Goal: Task Accomplishment & Management: Manage account settings

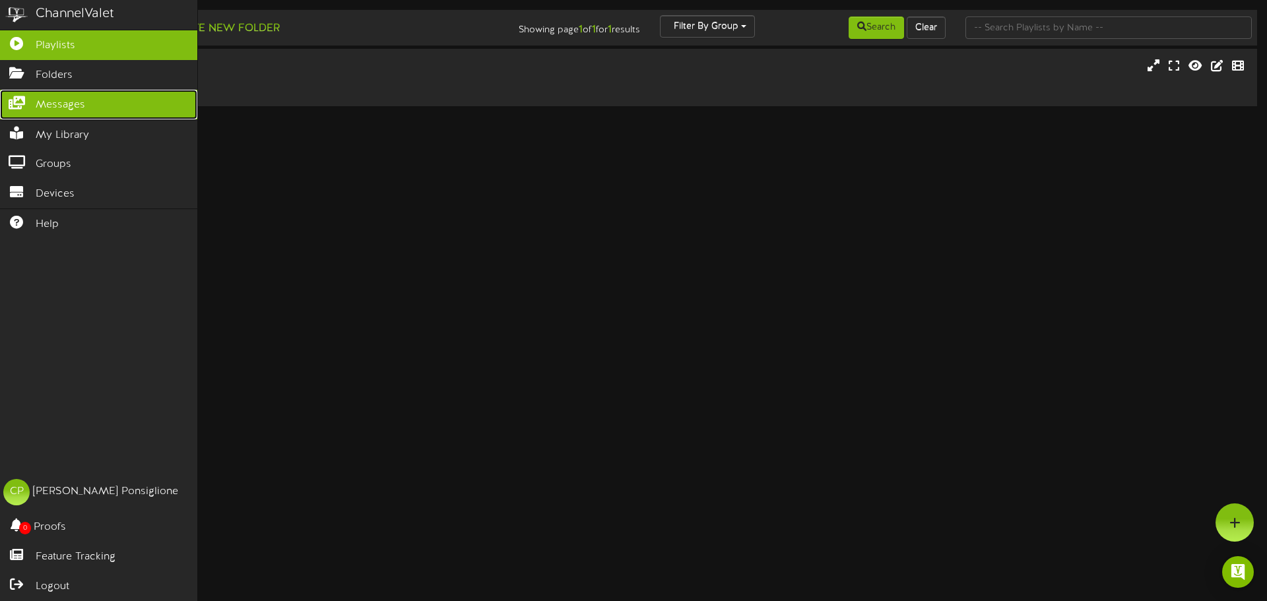
click at [77, 102] on span "Messages" at bounding box center [60, 105] width 49 height 15
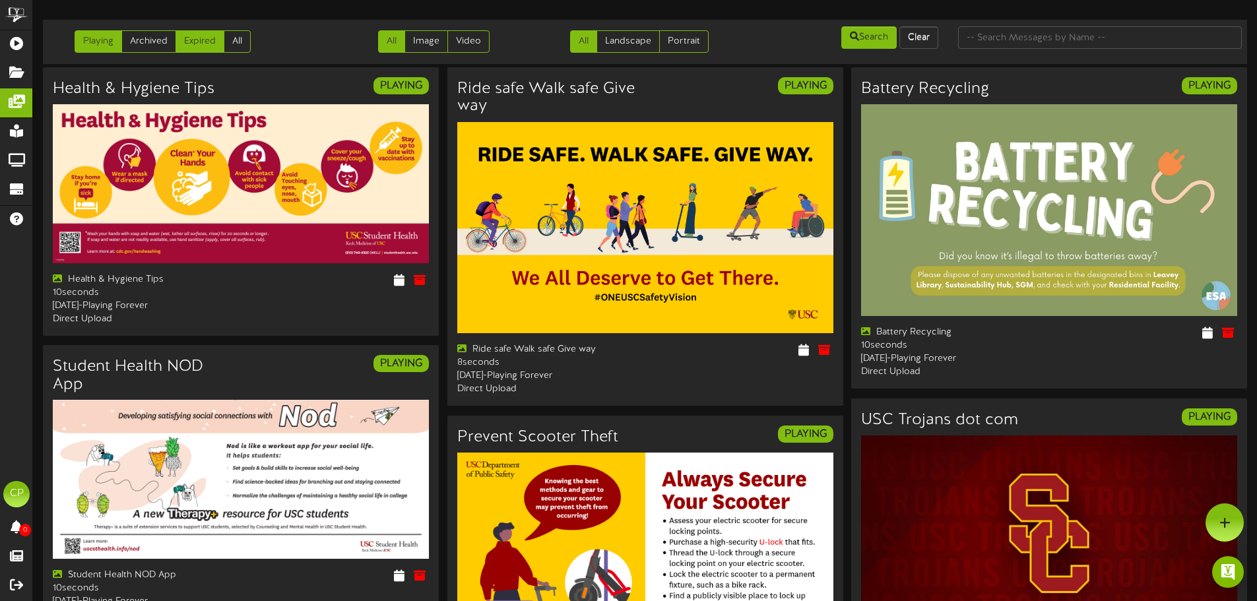
click at [202, 44] on link "Expired" at bounding box center [200, 41] width 49 height 22
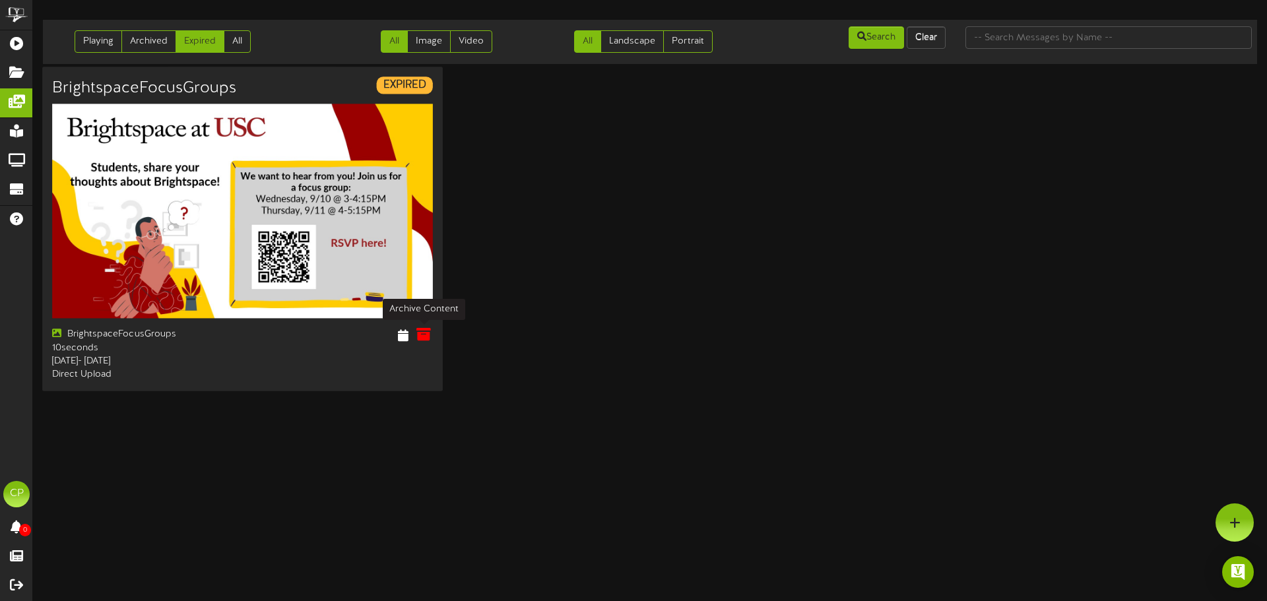
click at [423, 336] on icon at bounding box center [423, 334] width 15 height 15
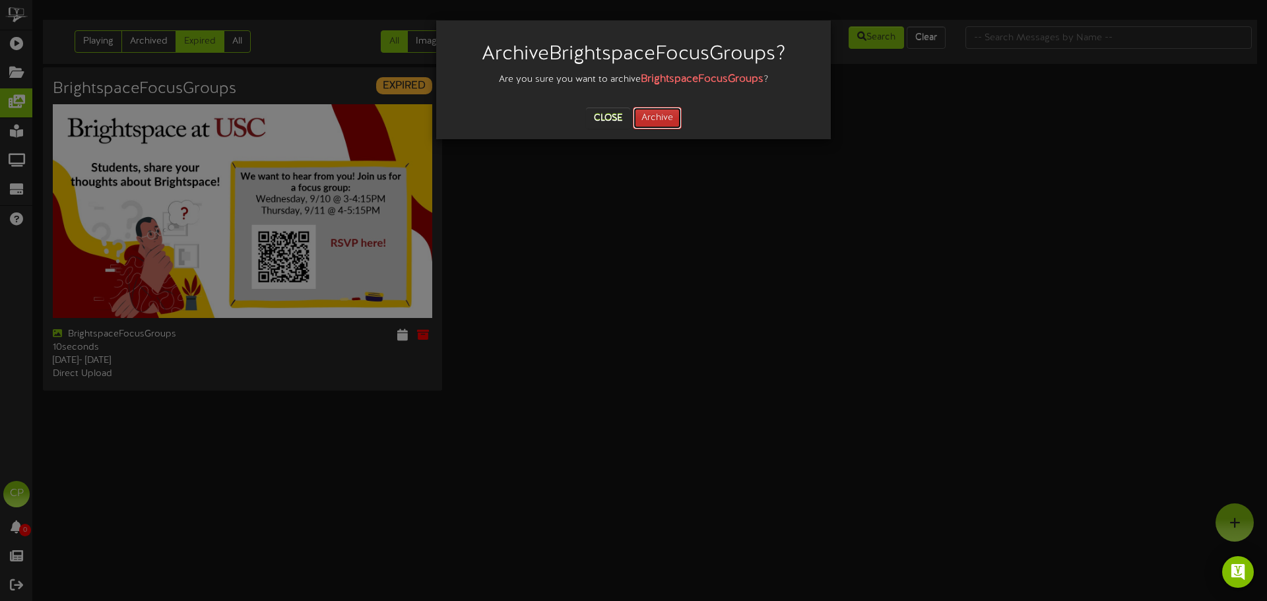
click at [661, 123] on button "Archive" at bounding box center [657, 118] width 49 height 22
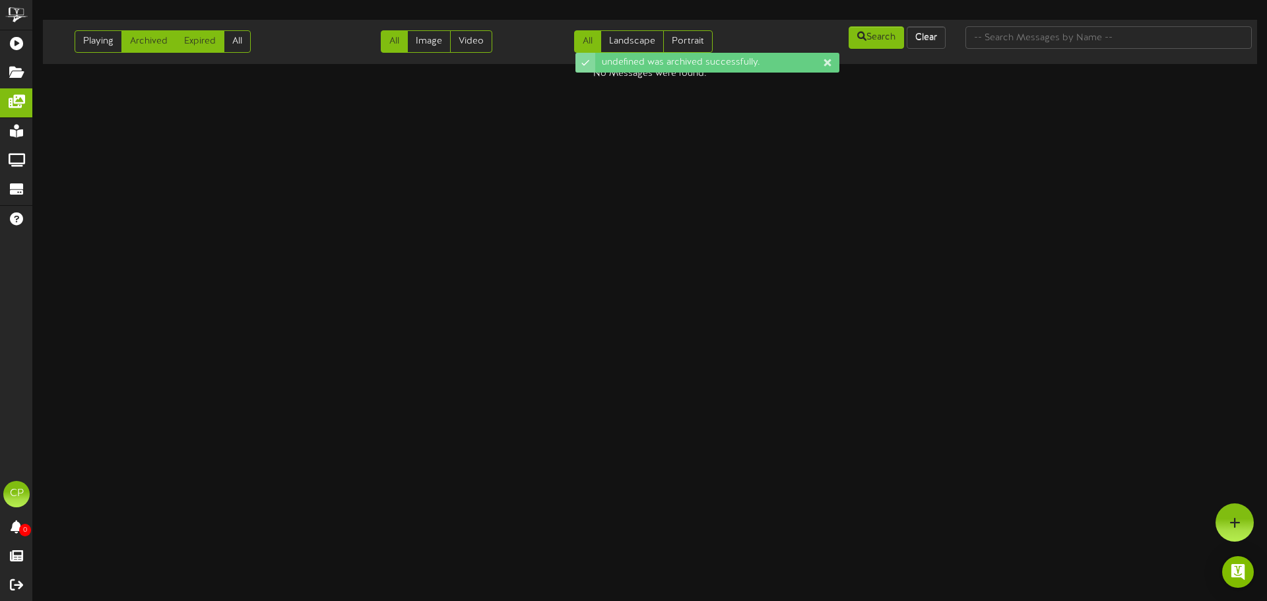
click at [157, 35] on link "Archived" at bounding box center [148, 41] width 55 height 22
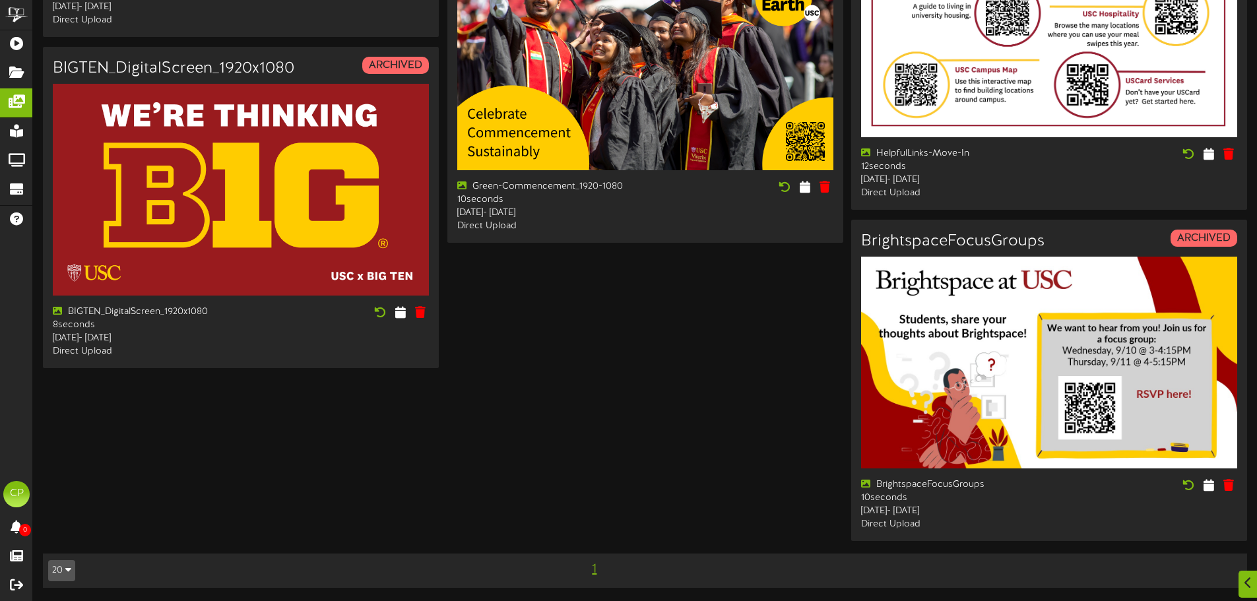
scroll to position [1539, 0]
click at [1229, 491] on icon at bounding box center [1229, 485] width 13 height 15
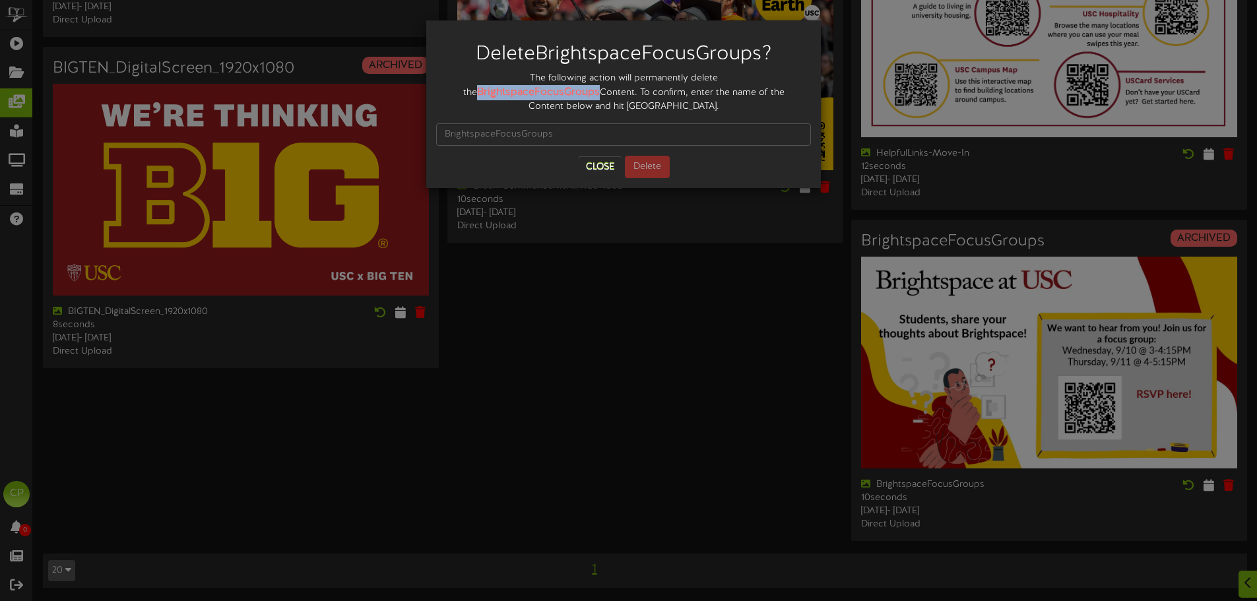
drag, startPoint x: 667, startPoint y: 79, endPoint x: 789, endPoint y: 76, distance: 121.4
click at [789, 76] on div "The following action will permanently delete the BrightspaceFocusGroups Content…" at bounding box center [623, 93] width 375 height 42
copy strong "BrightspaceFocusGroups"
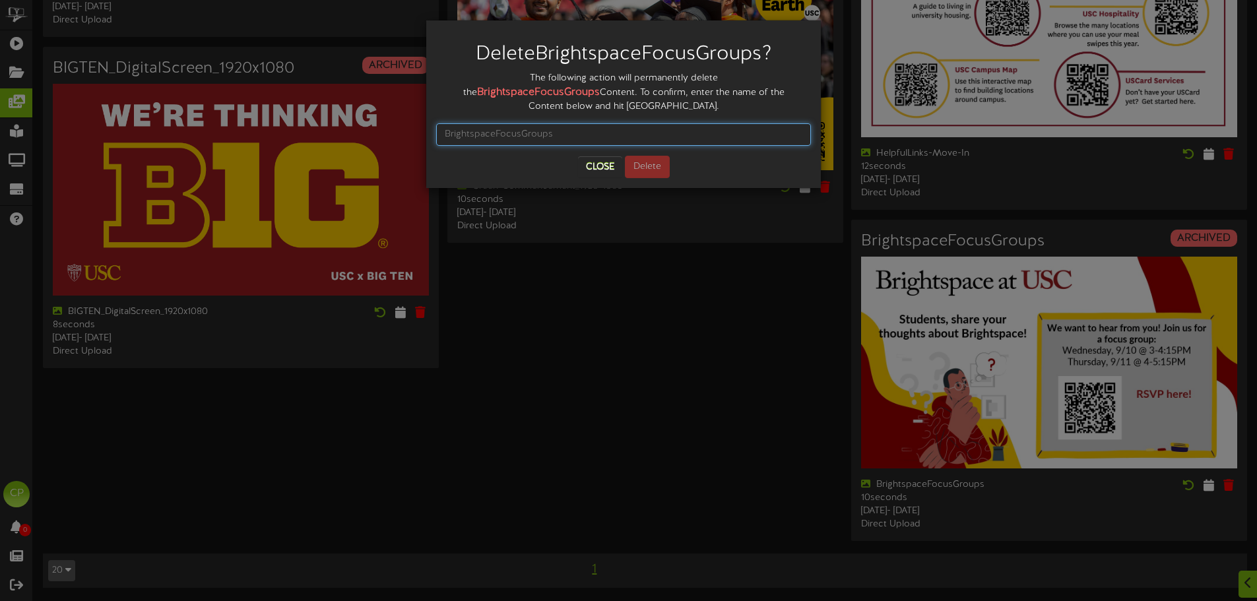
click at [501, 123] on input "text" at bounding box center [623, 134] width 375 height 22
paste input "BrightspaceFocusGroups"
type input "BrightspaceFocusGroups"
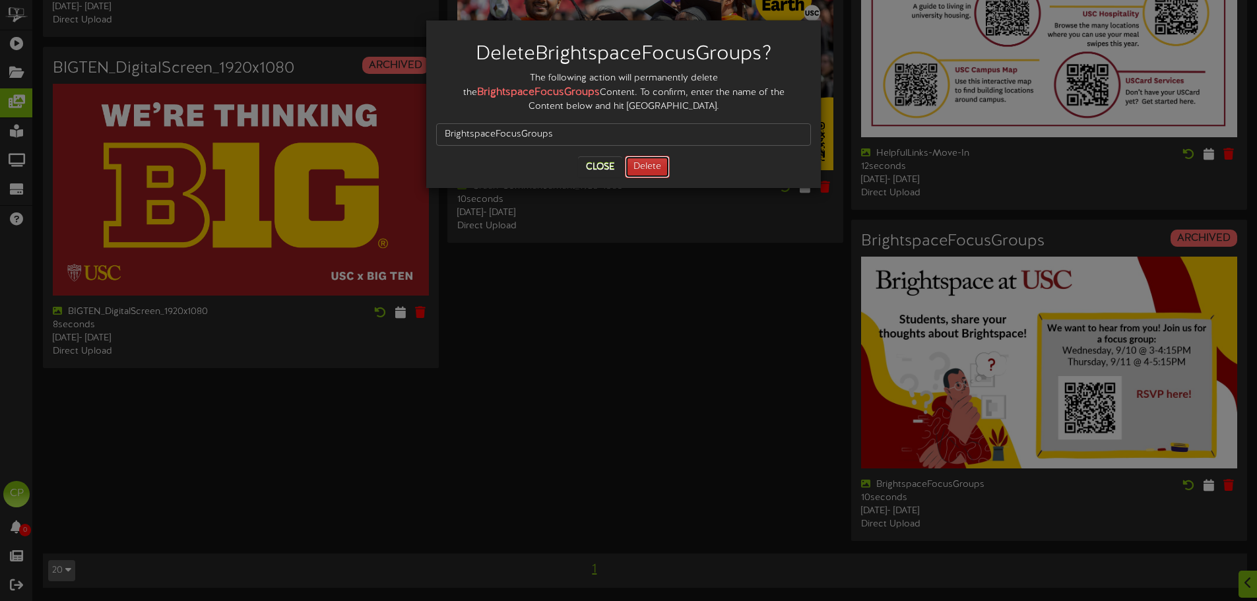
click at [645, 160] on button "Delete" at bounding box center [647, 167] width 45 height 22
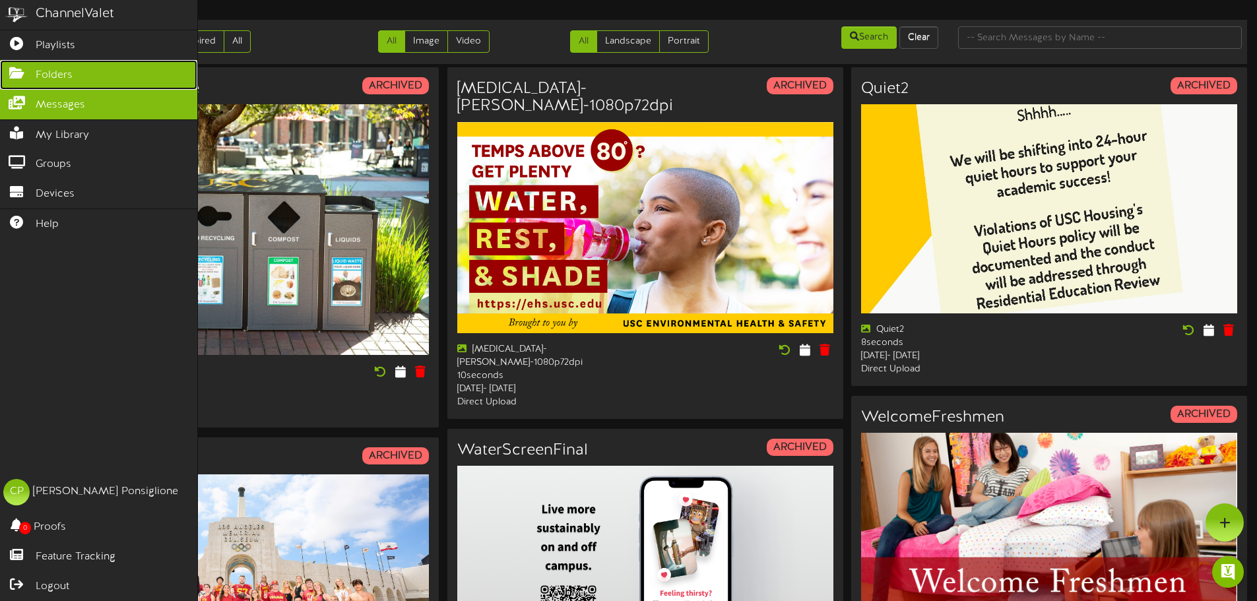
click at [67, 78] on span "Folders" at bounding box center [54, 75] width 37 height 15
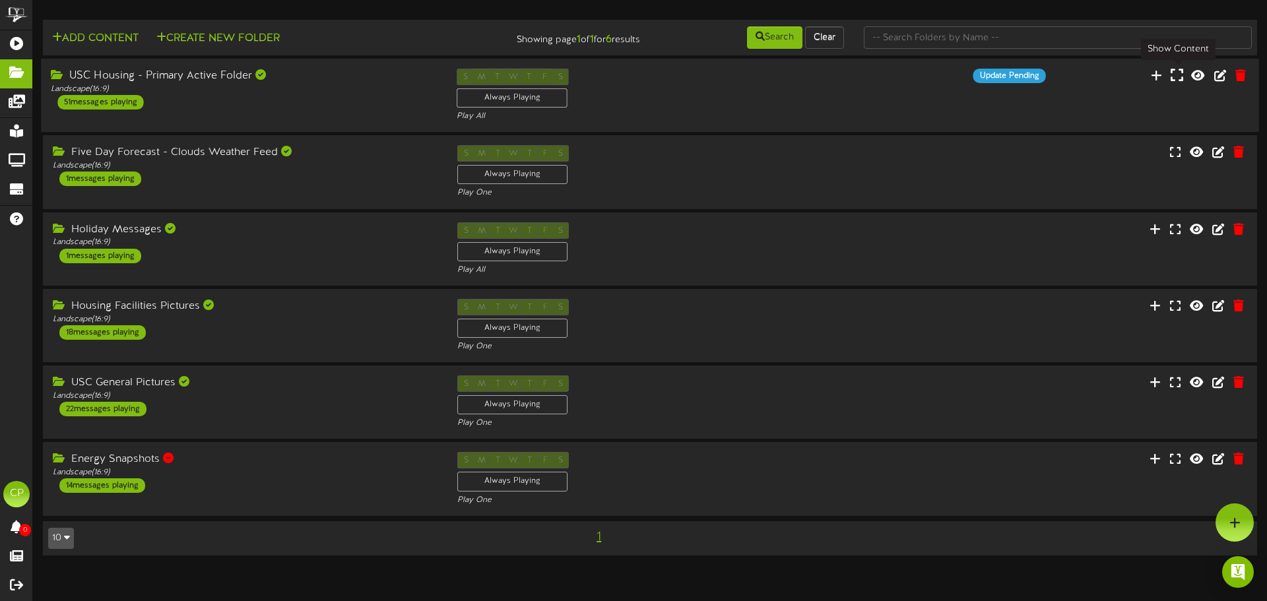
click at [1181, 76] on icon at bounding box center [1177, 75] width 13 height 15
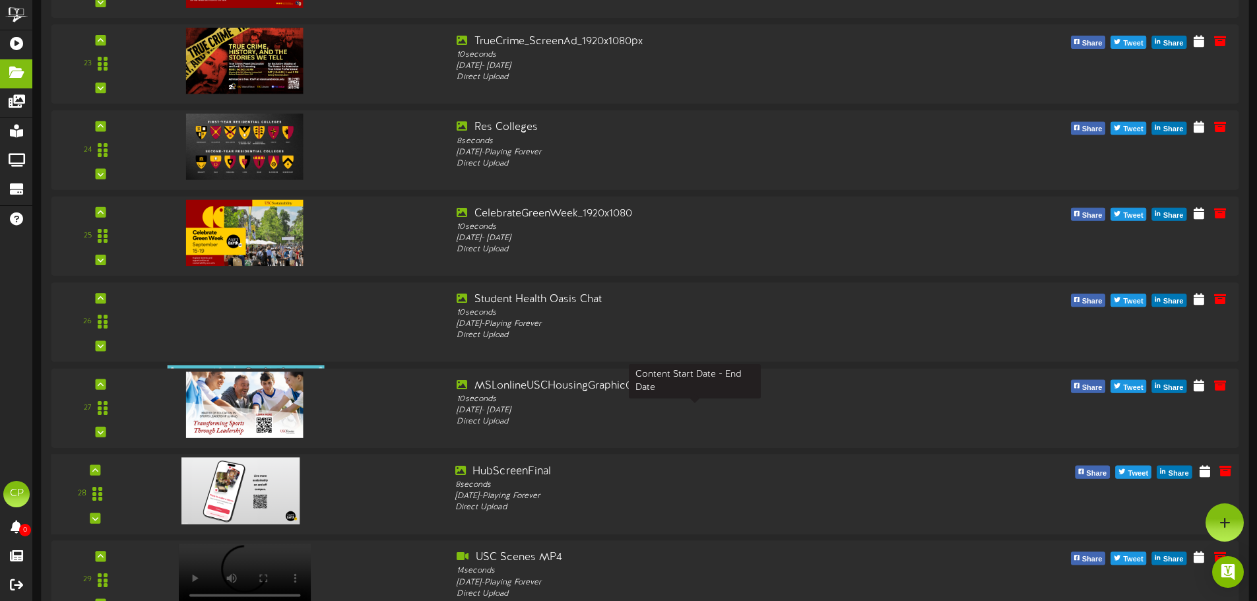
scroll to position [1976, 0]
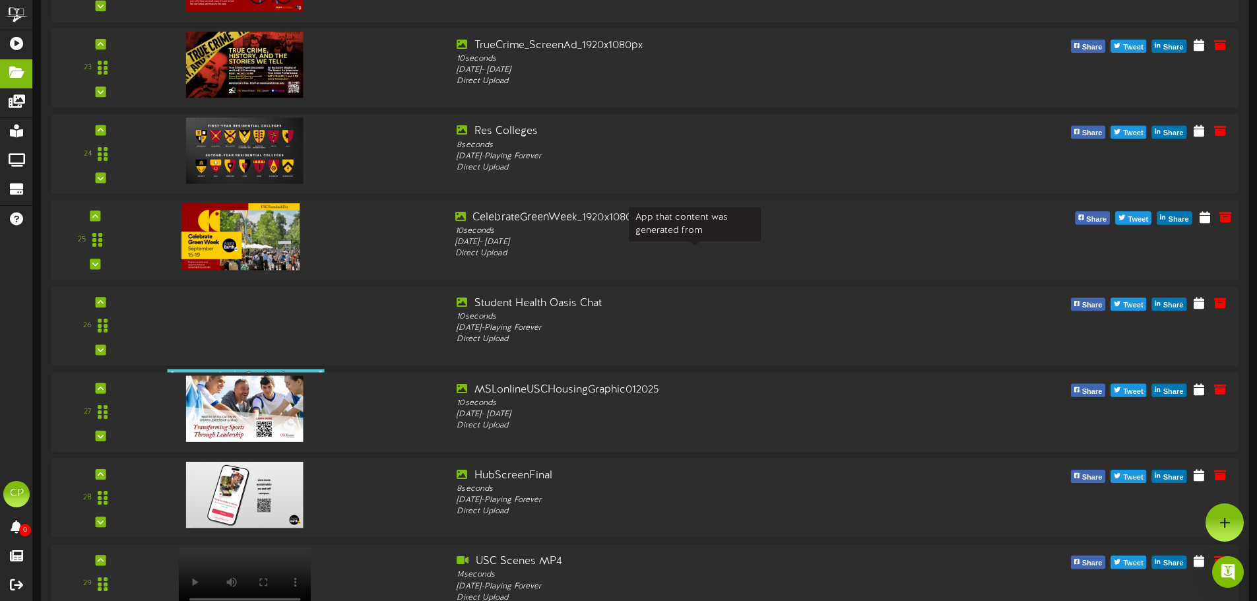
click at [842, 251] on div "Direct Upload" at bounding box center [695, 253] width 480 height 11
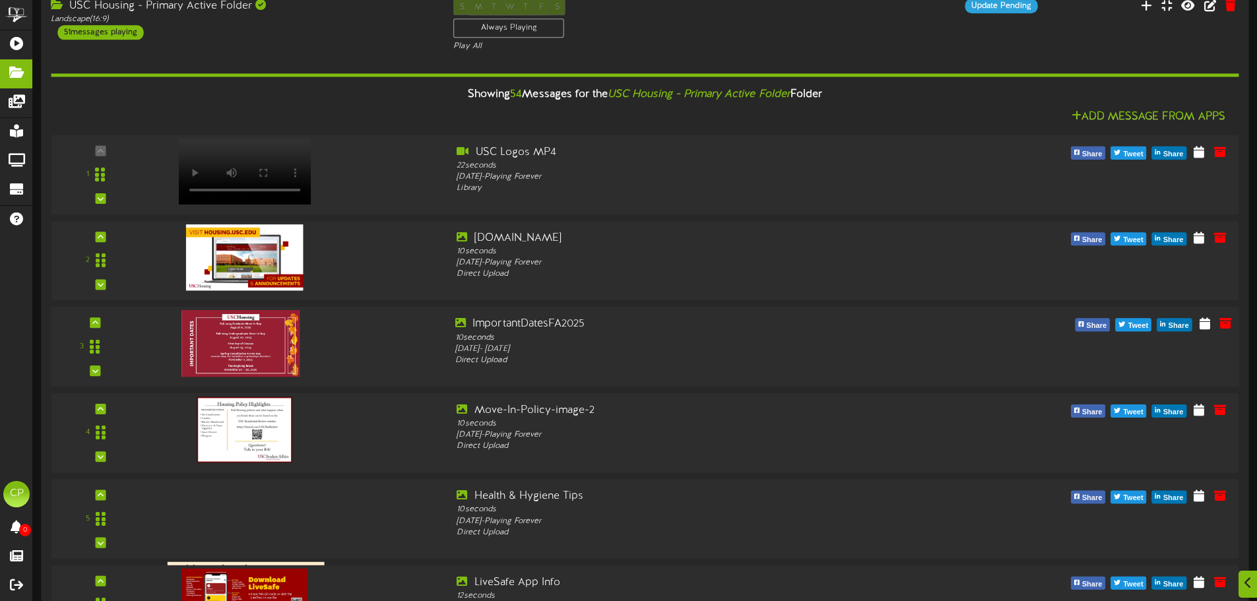
scroll to position [129, 0]
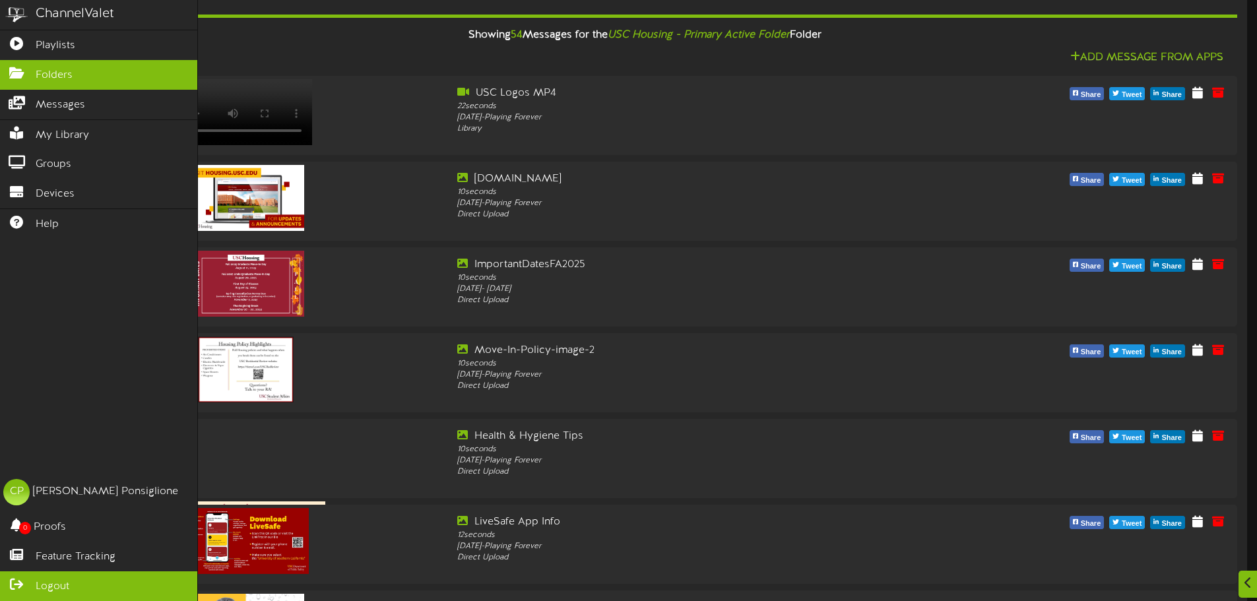
click at [46, 585] on span "Logout" at bounding box center [53, 586] width 34 height 15
